Goal: Task Accomplishment & Management: Manage account settings

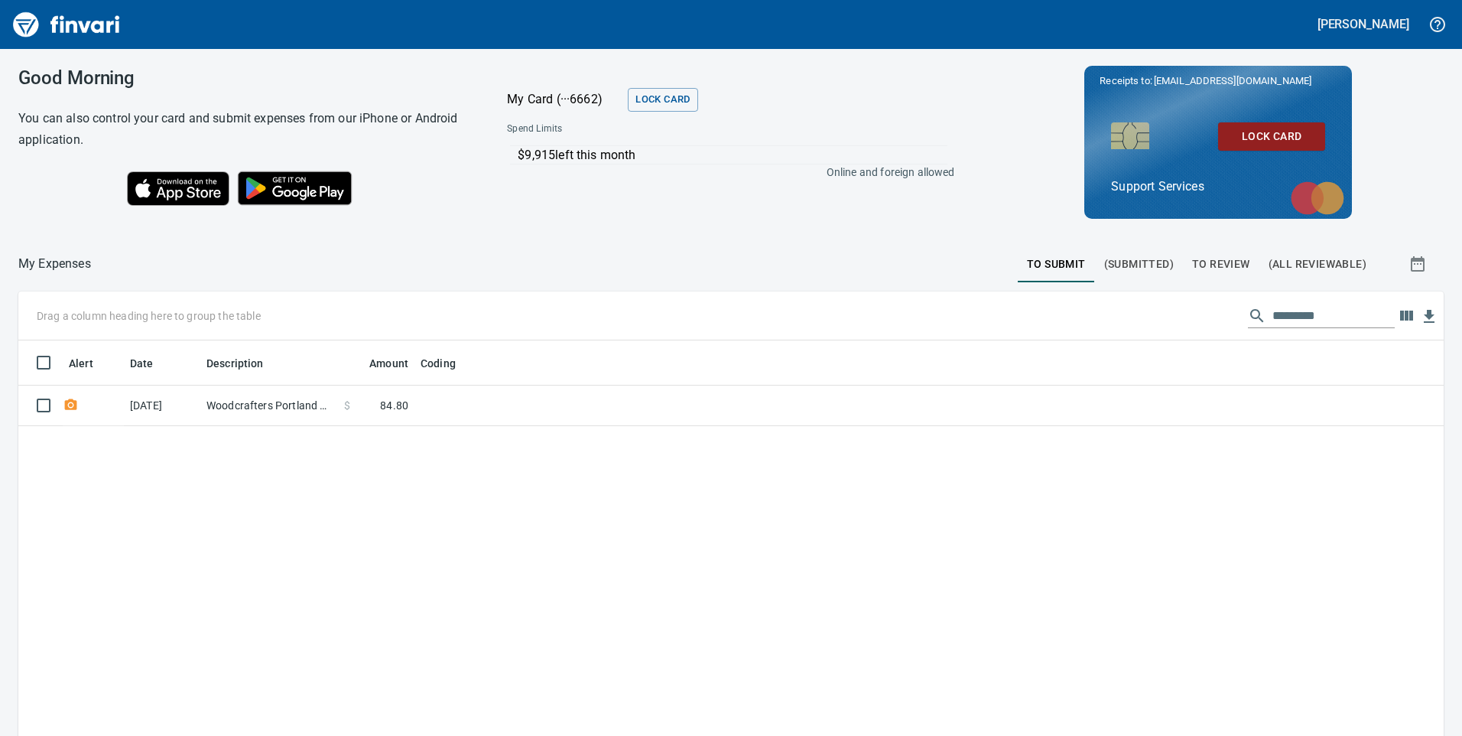
scroll to position [556, 1403]
click at [1203, 267] on span "To Review" at bounding box center [1221, 264] width 58 height 19
click at [1273, 309] on input "text" at bounding box center [1334, 316] width 122 height 24
click at [745, 571] on div "Alert Date Description Employee Amount Coding [DATE] 20.13284.65 AP Invoices $ …" at bounding box center [731, 624] width 1426 height 568
click at [484, 416] on td "$ 217.56" at bounding box center [491, 406] width 76 height 41
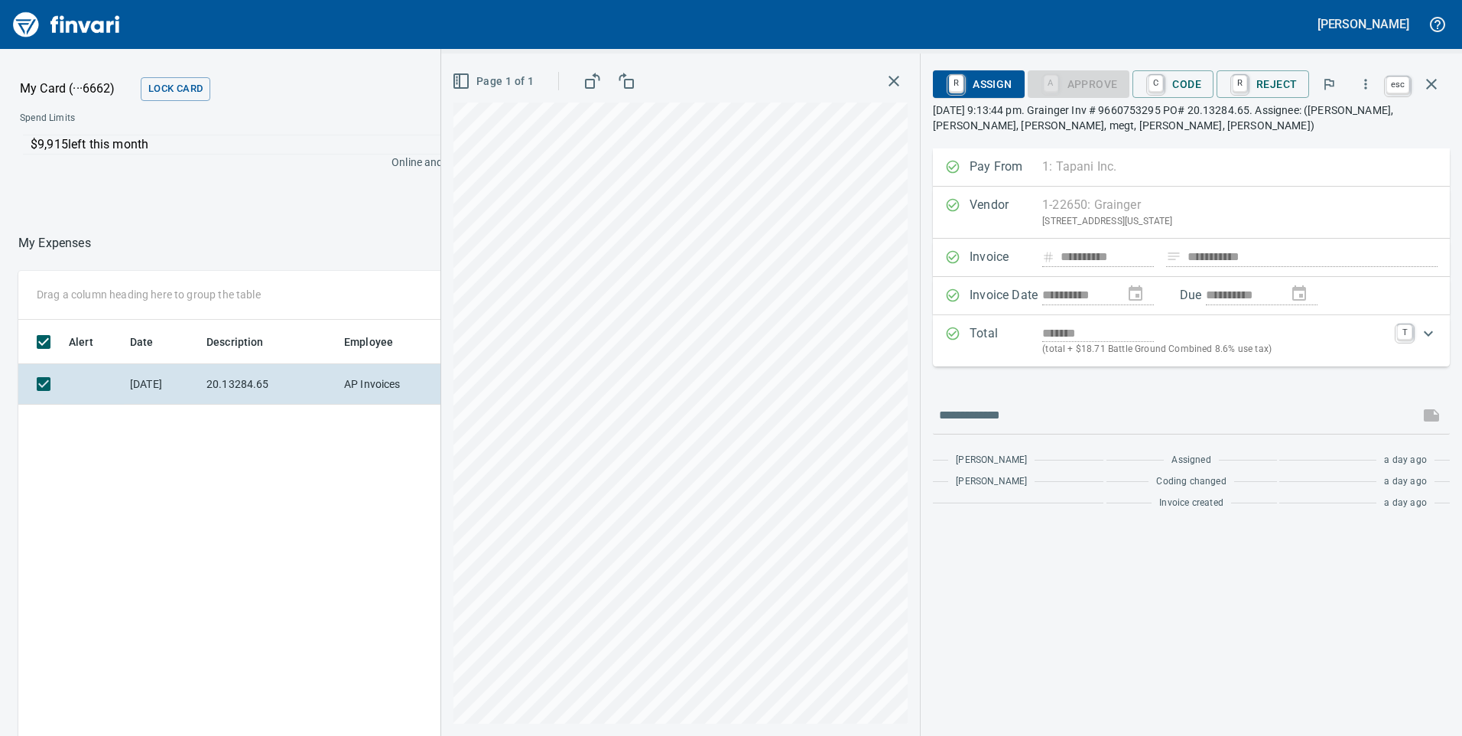
scroll to position [556, 1020]
click at [1434, 85] on icon "button" at bounding box center [1432, 84] width 18 height 18
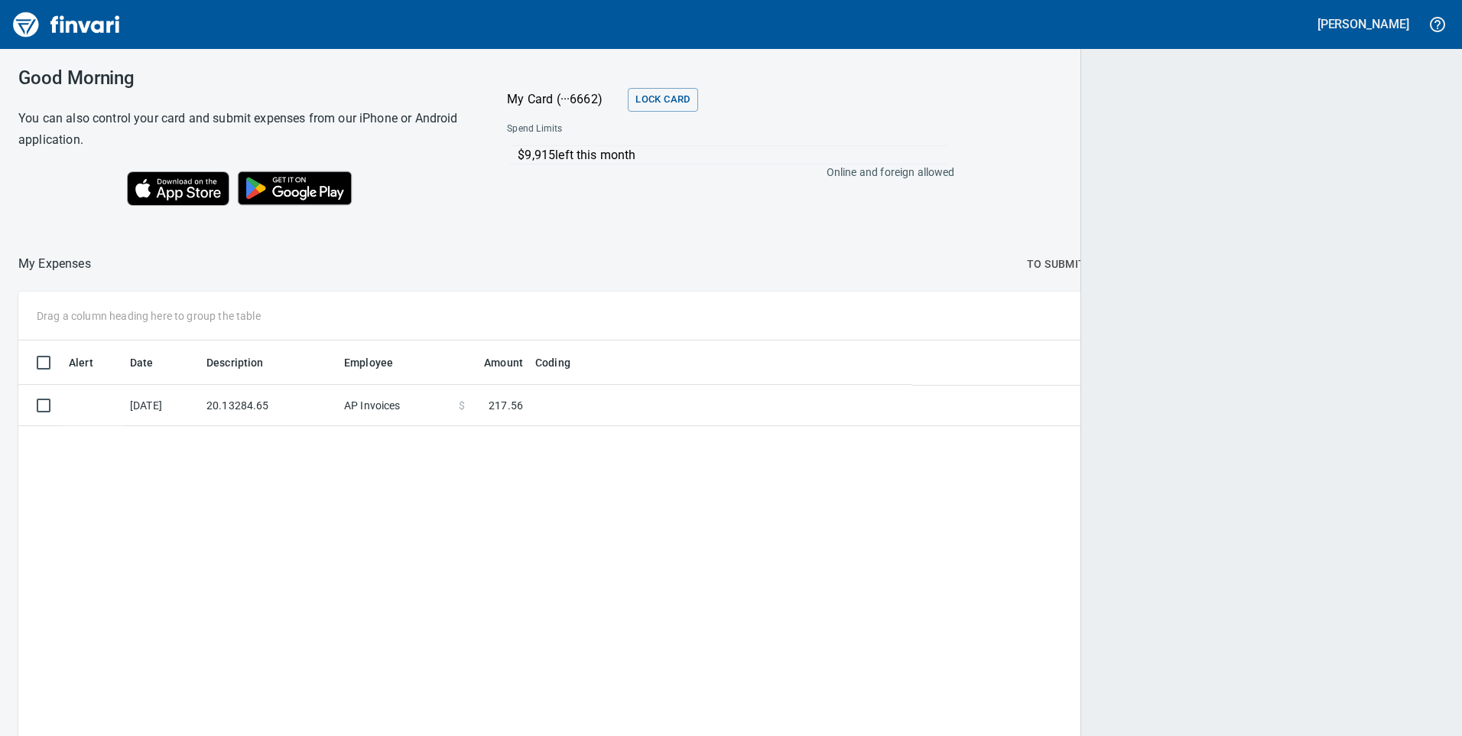
scroll to position [556, 1400]
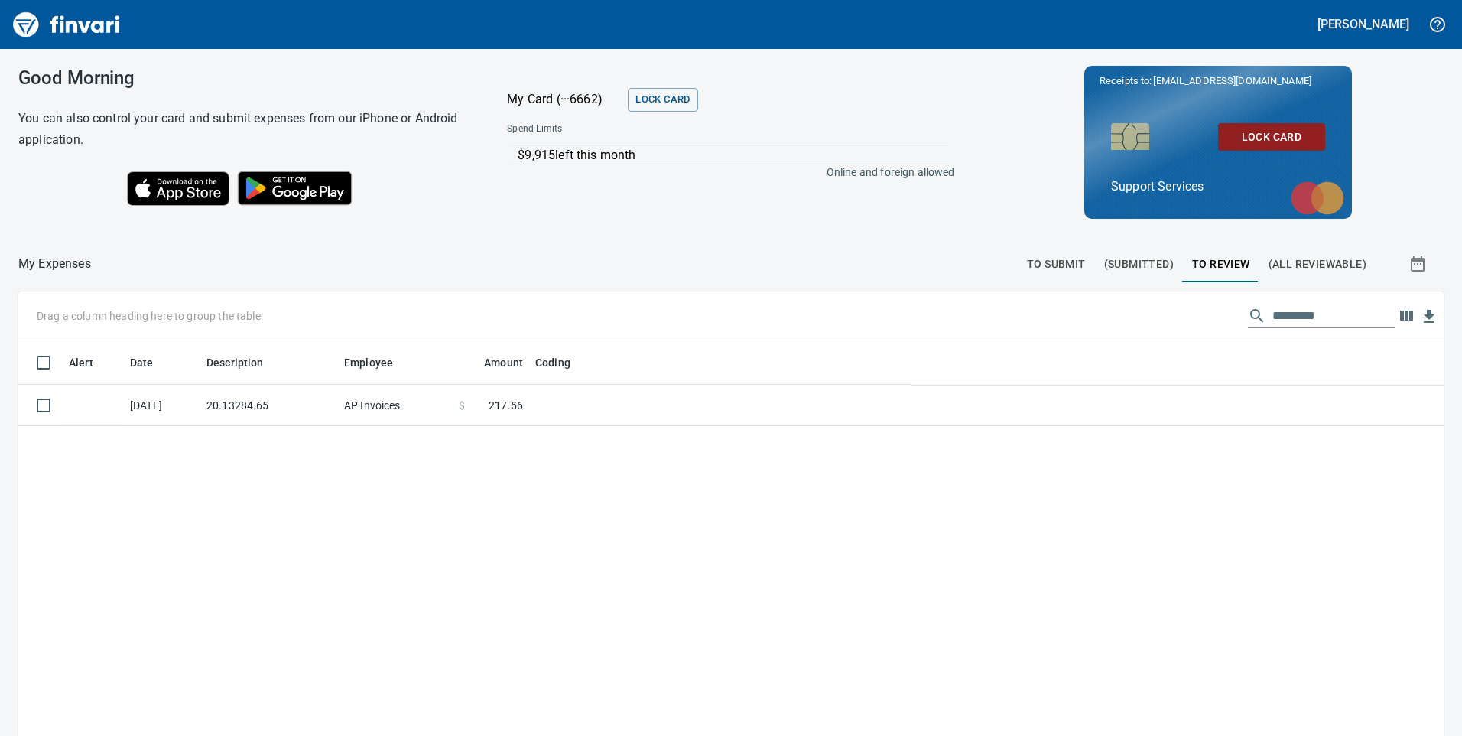
click at [1044, 261] on span "To Submit" at bounding box center [1056, 264] width 59 height 19
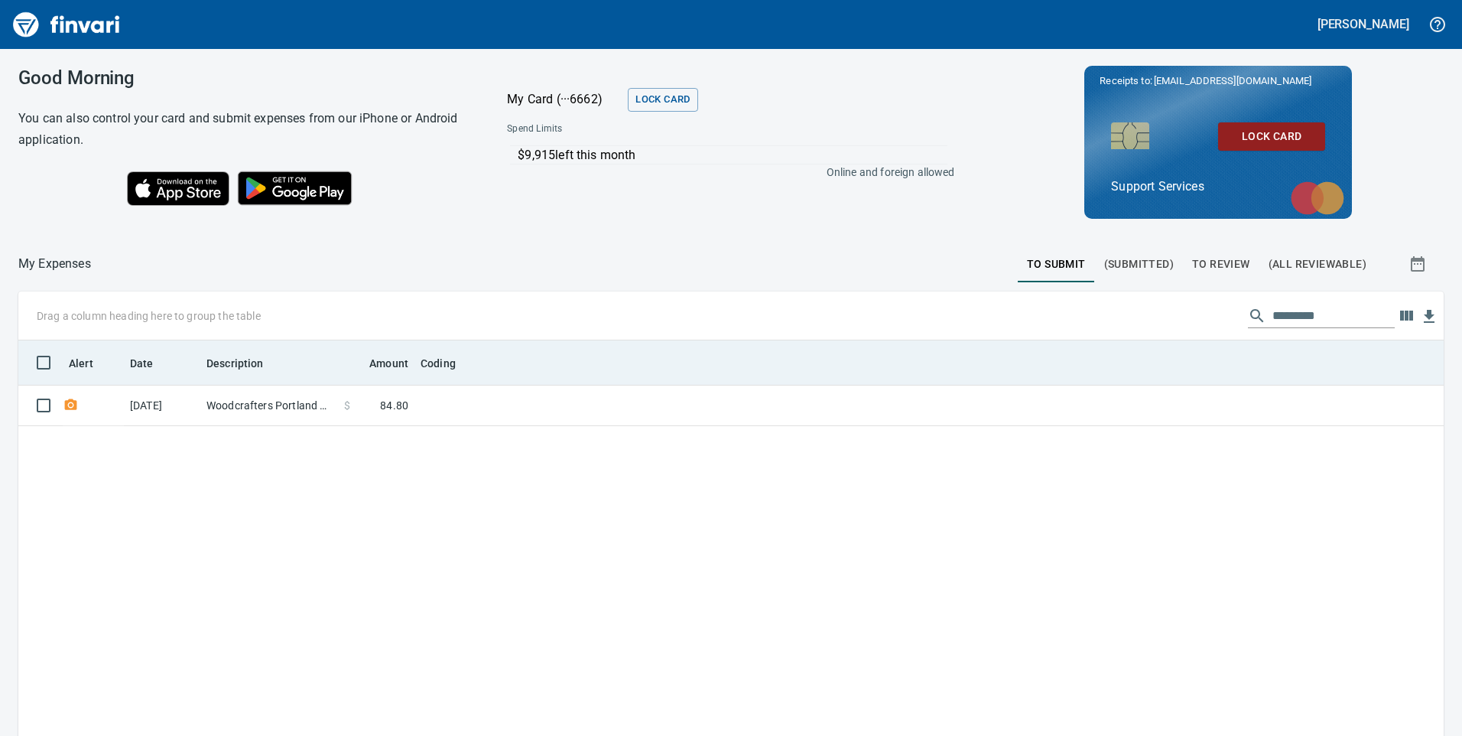
scroll to position [556, 1403]
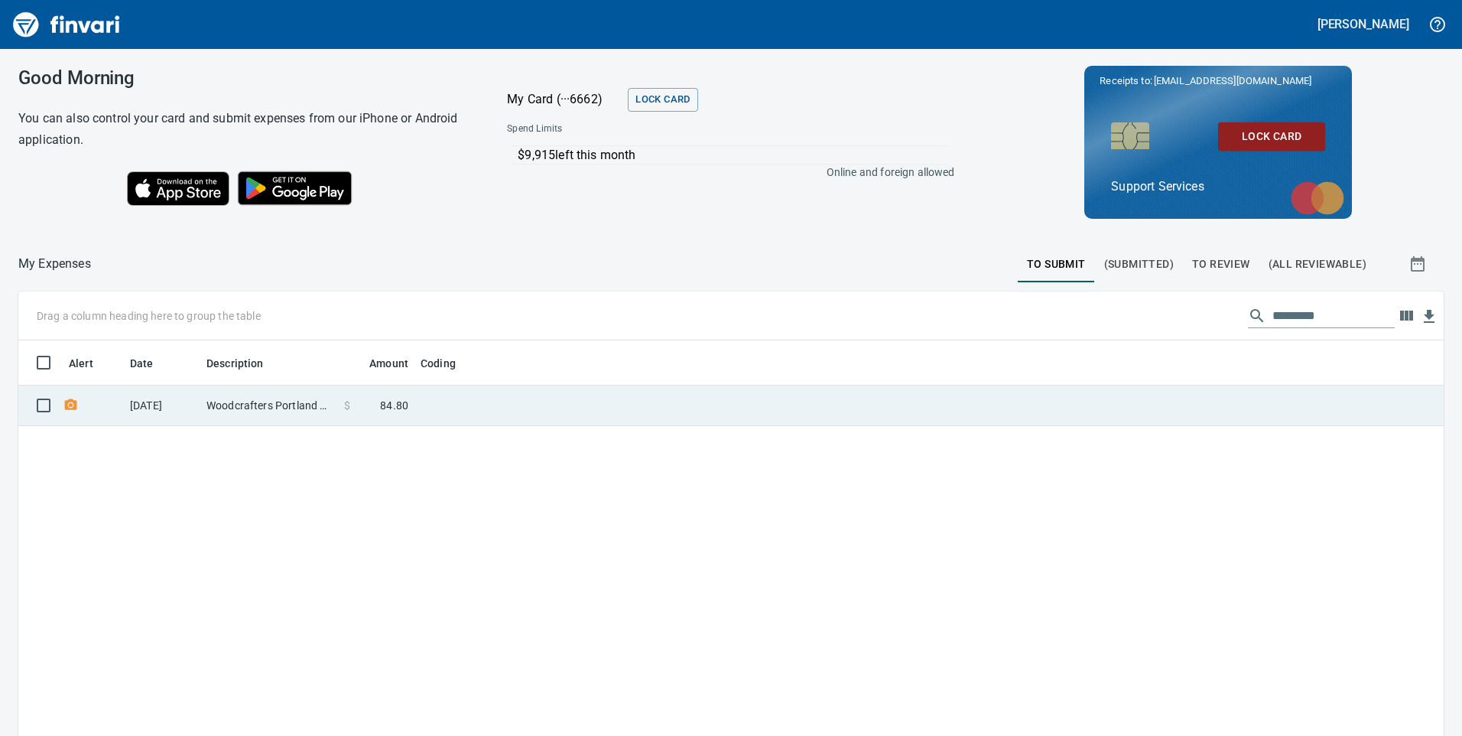
click at [433, 408] on td at bounding box center [606, 406] width 382 height 41
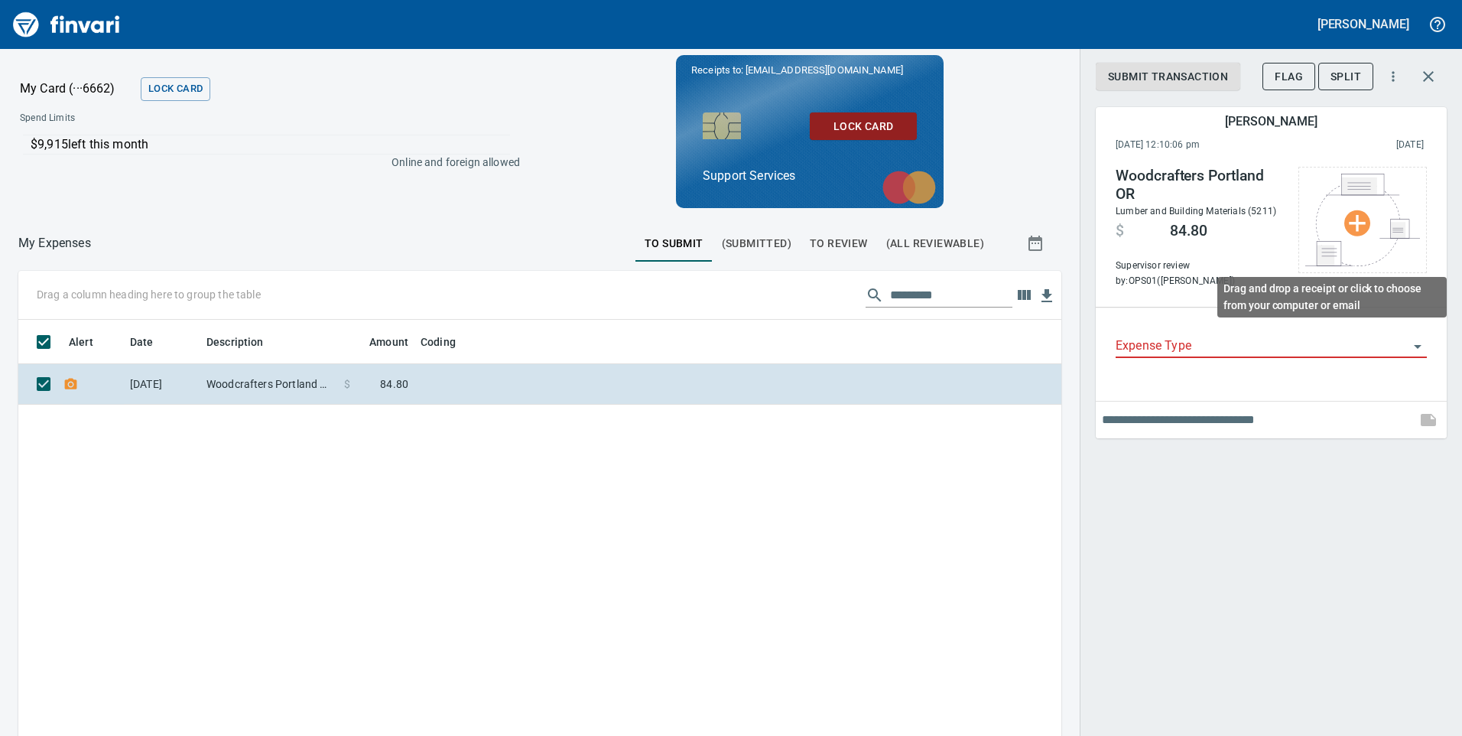
scroll to position [556, 1020]
